Goal: Task Accomplishment & Management: Understand process/instructions

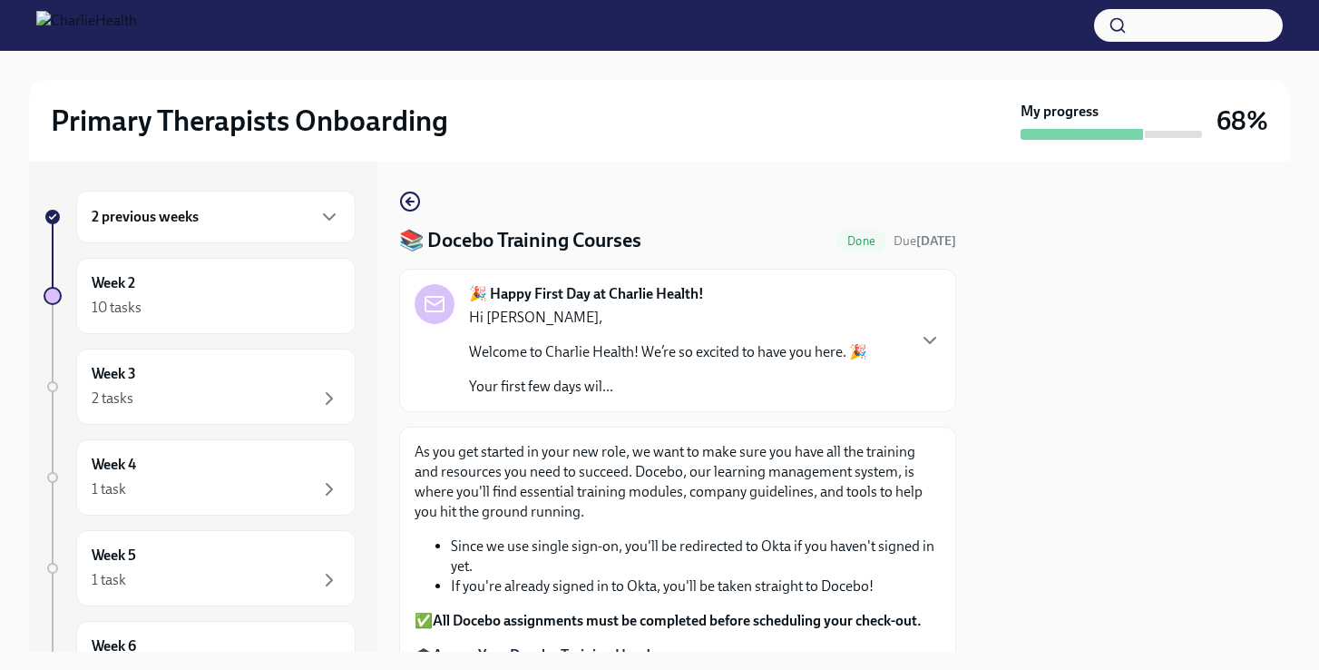
click at [280, 217] on div "2 previous weeks" at bounding box center [216, 217] width 249 height 22
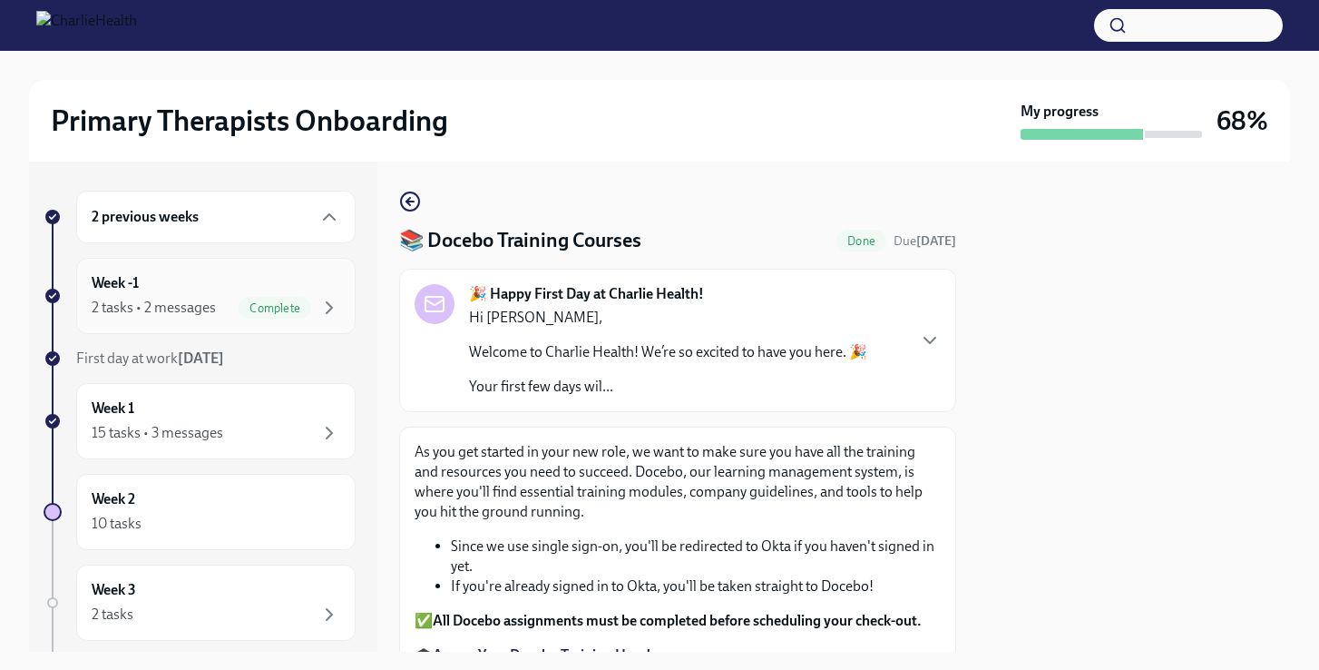
click at [204, 308] on div "2 tasks • 2 messages" at bounding box center [154, 308] width 124 height 20
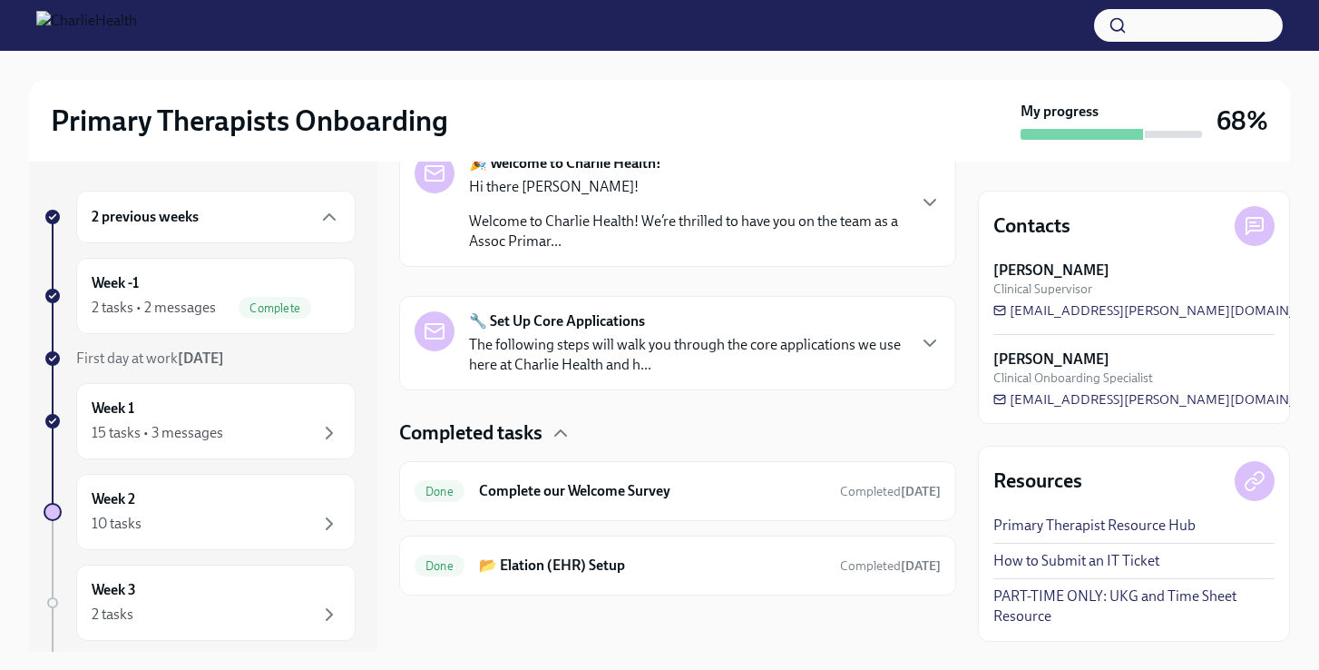
scroll to position [325, 0]
click at [269, 425] on div "15 tasks • 3 messages" at bounding box center [216, 433] width 249 height 22
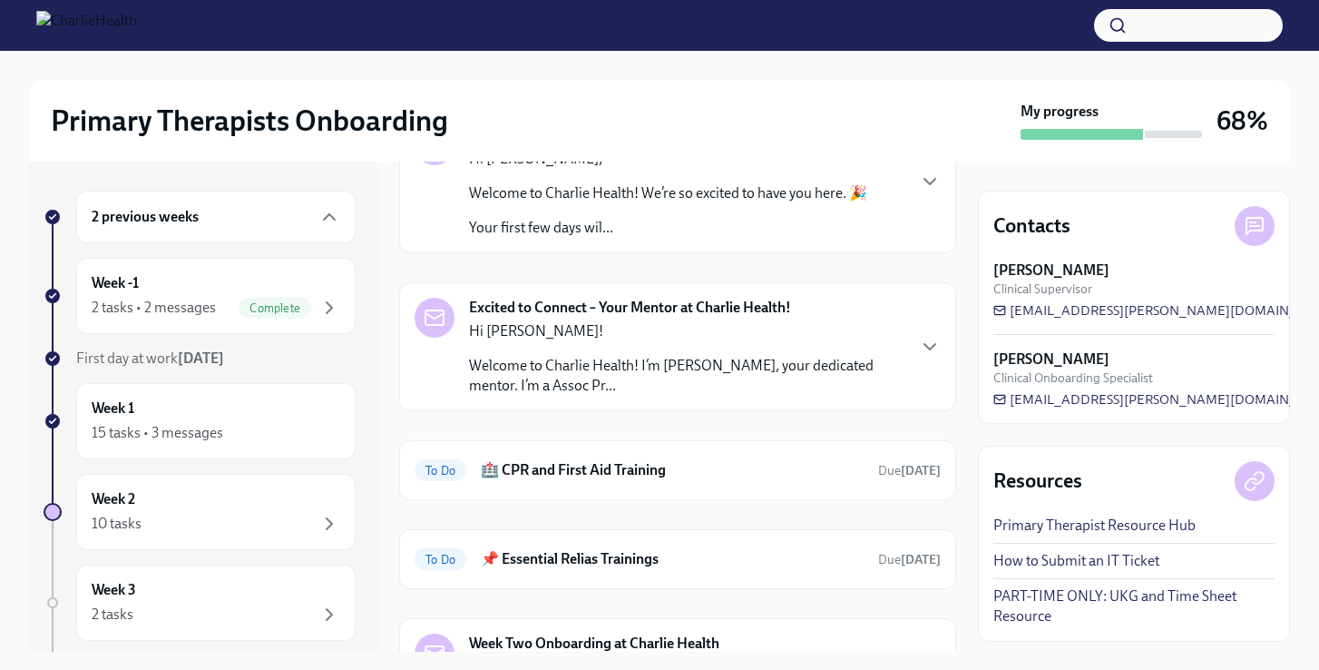
scroll to position [143, 0]
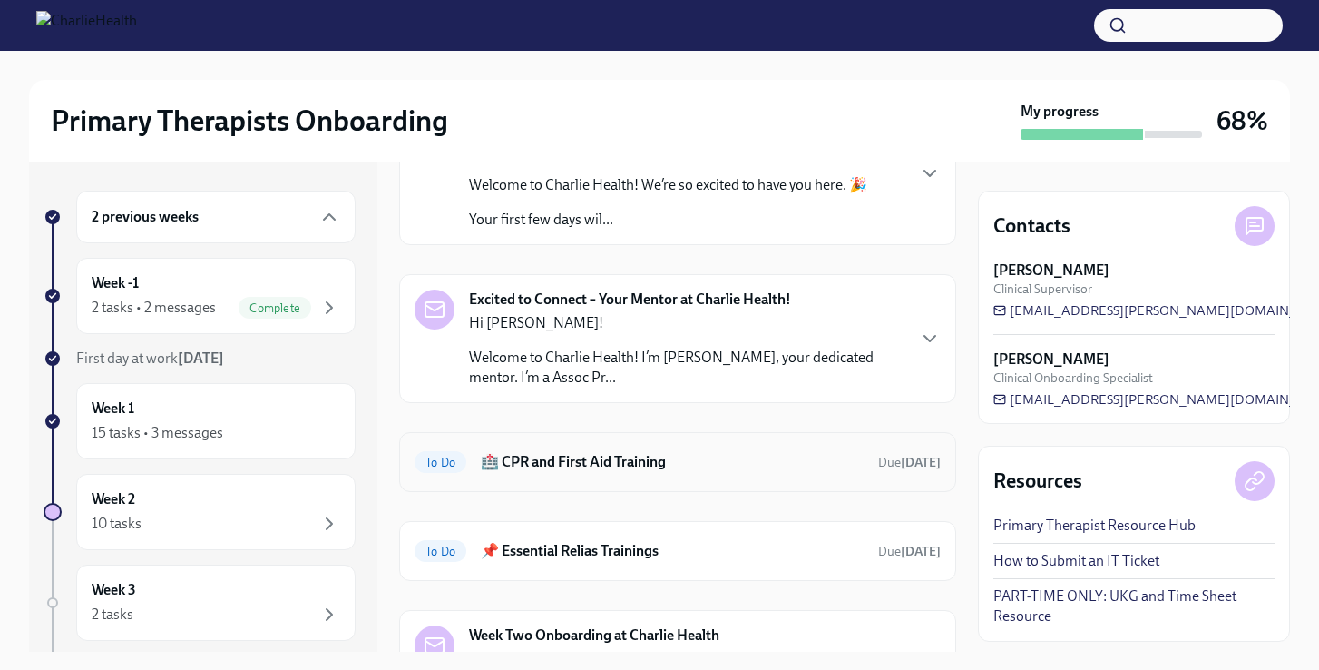
click at [602, 482] on div "To Do 🏥 CPR and First Aid Training Due [DATE]" at bounding box center [677, 462] width 557 height 60
click at [609, 460] on h6 "🏥 CPR and First Aid Training" at bounding box center [672, 462] width 383 height 20
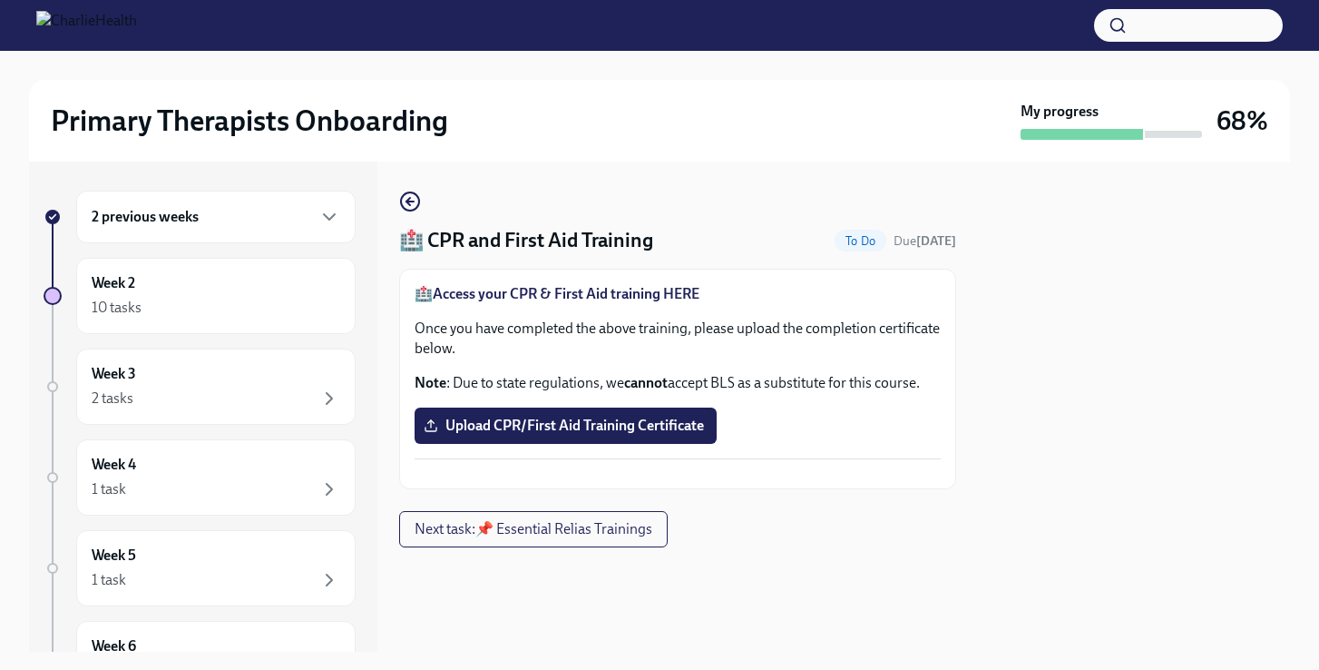
click at [680, 294] on strong "Access your CPR & First Aid training HERE" at bounding box center [566, 293] width 267 height 17
click at [461, 538] on span "Next task : 📌 Essential Relias Trainings" at bounding box center [534, 529] width 238 height 18
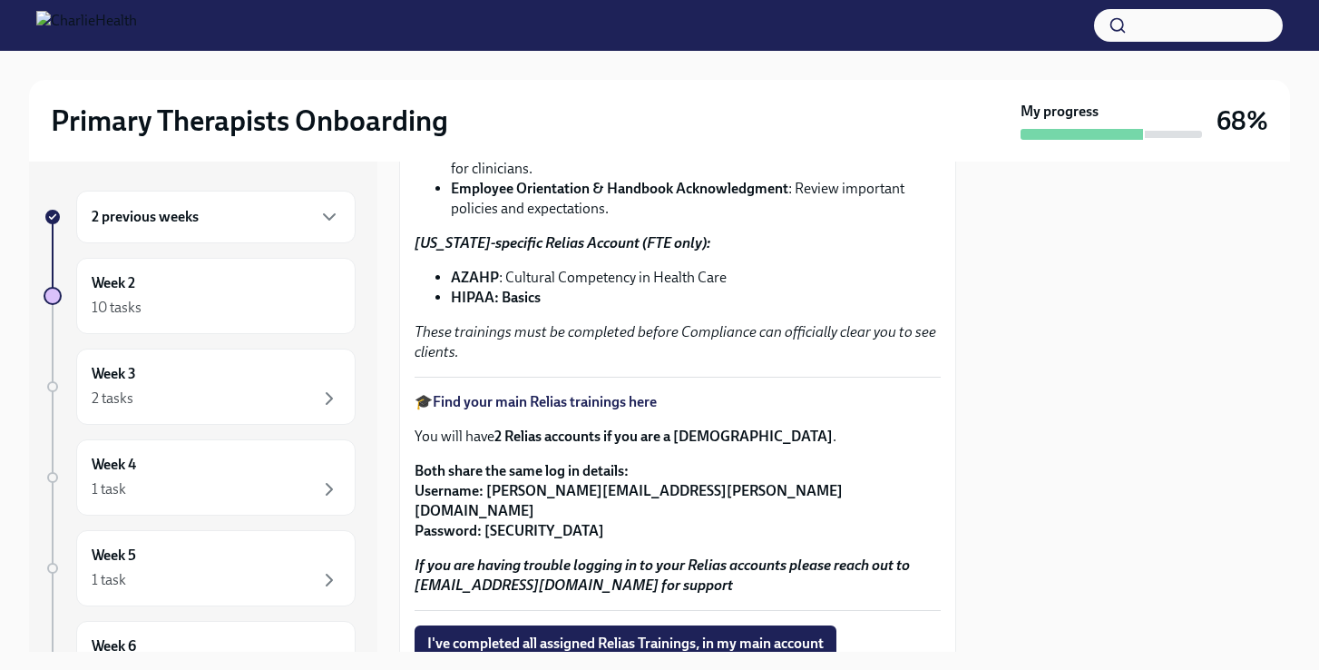
scroll to position [298, 0]
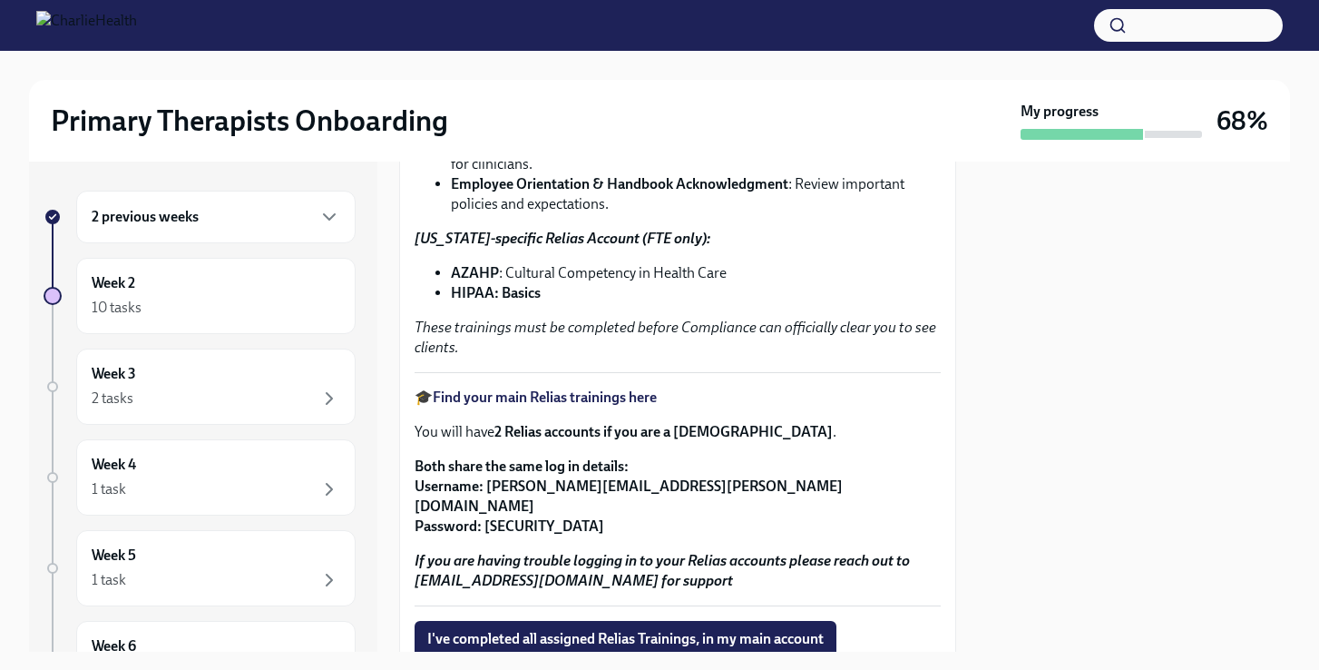
click at [608, 240] on strong "[US_STATE]-specific Relias Account (FTE only):" at bounding box center [563, 238] width 296 height 17
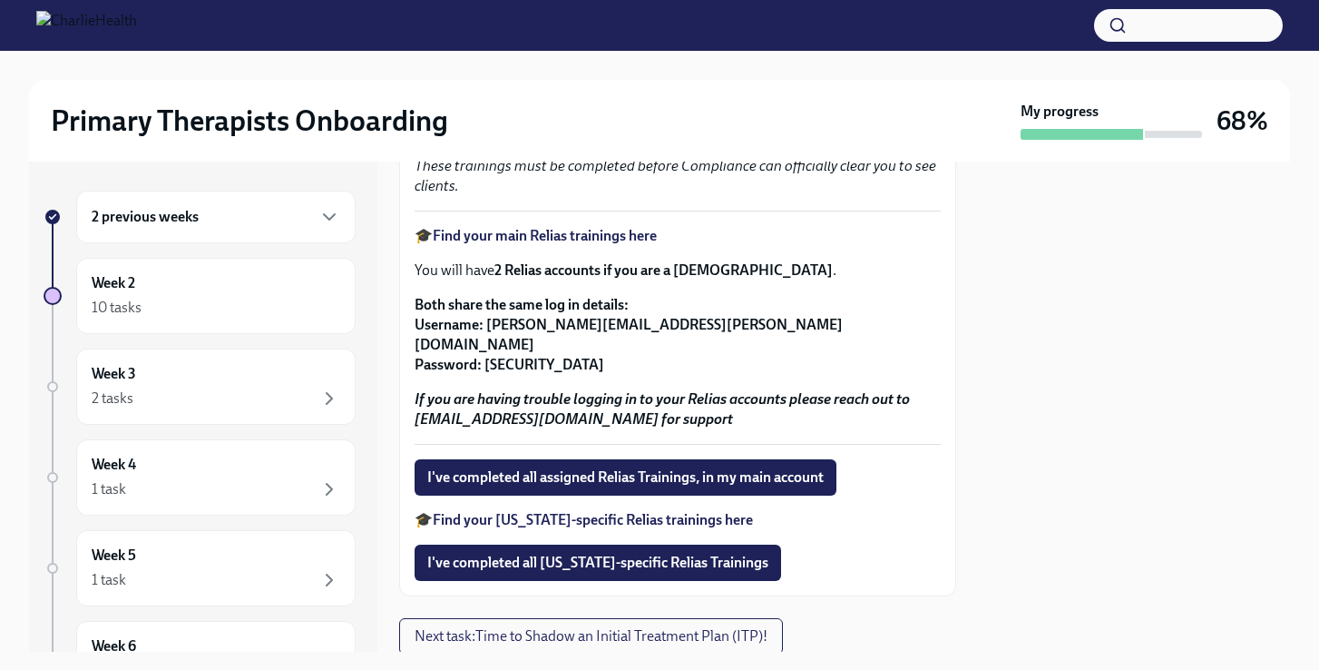
scroll to position [458, 0]
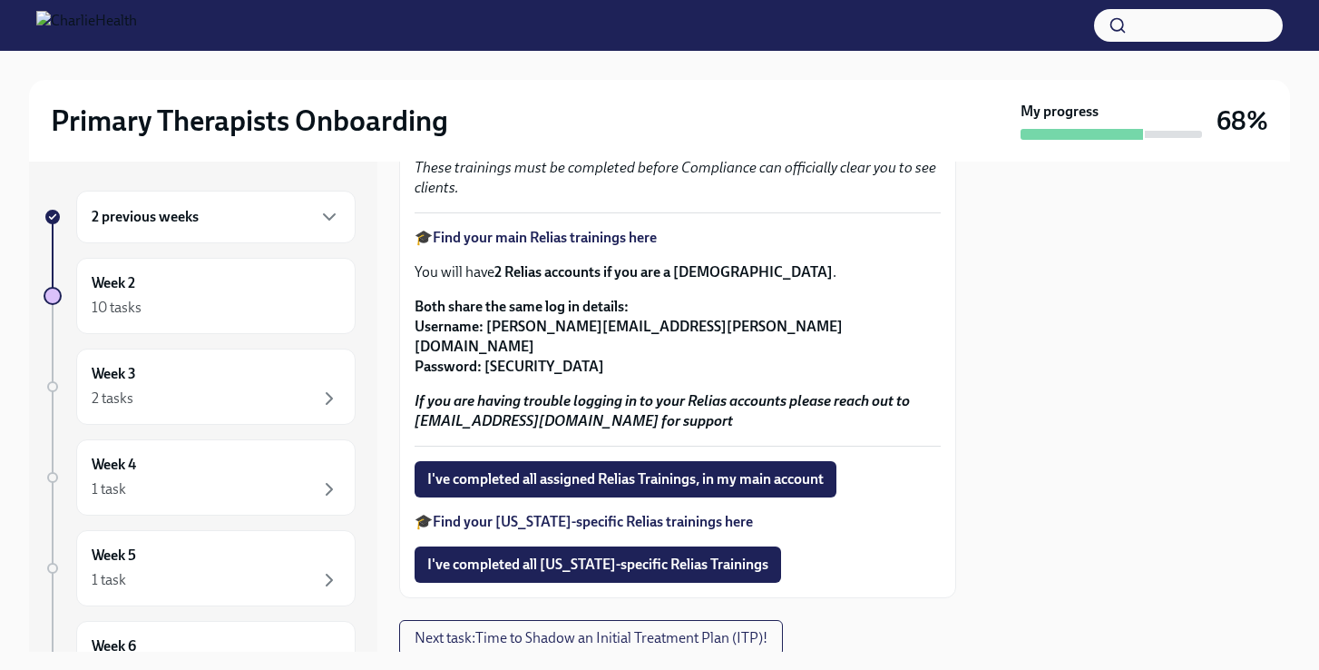
click at [573, 513] on strong "Find your [US_STATE]-specific Relias trainings here" at bounding box center [593, 521] width 320 height 17
